Goal: Information Seeking & Learning: Learn about a topic

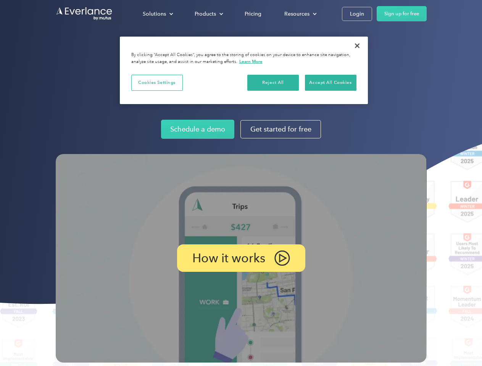
click at [241, 183] on img at bounding box center [241, 258] width 371 height 209
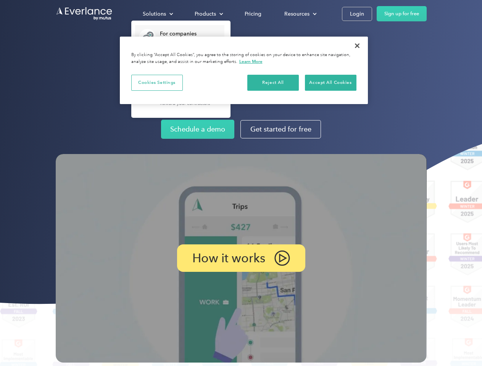
click at [158, 14] on div "Solutions" at bounding box center [154, 14] width 23 height 10
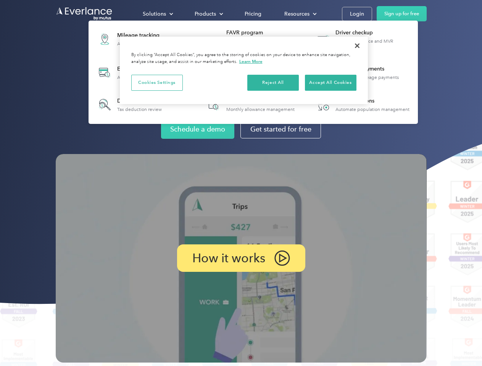
click at [208, 14] on div "Products" at bounding box center [205, 14] width 21 height 10
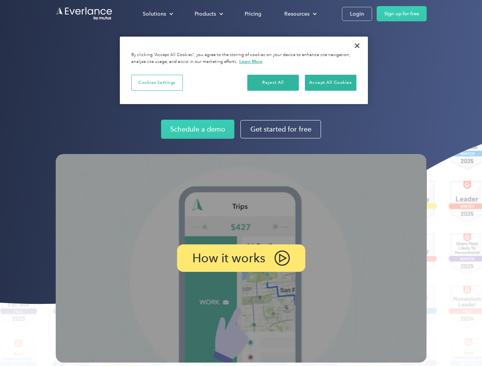
click at [300, 14] on div "Resources" at bounding box center [296, 14] width 25 height 10
click at [241, 258] on p "How it works" at bounding box center [228, 258] width 73 height 9
click at [157, 82] on button "Cookies Settings" at bounding box center [157, 83] width 52 height 16
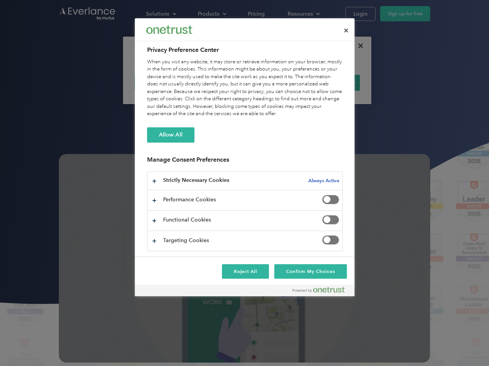
click at [273, 82] on div "When you visit any website, it may store or retrieve information on your browse…" at bounding box center [244, 88] width 195 height 60
click at [331, 82] on div "When you visit any website, it may store or retrieve information on your browse…" at bounding box center [244, 88] width 195 height 60
click at [357, 46] on div at bounding box center [244, 183] width 489 height 366
